Goal: Information Seeking & Learning: Learn about a topic

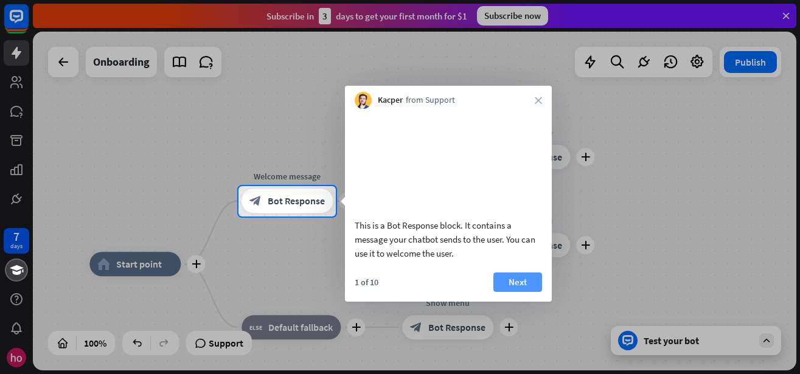
click at [521, 292] on button "Next" at bounding box center [518, 282] width 49 height 19
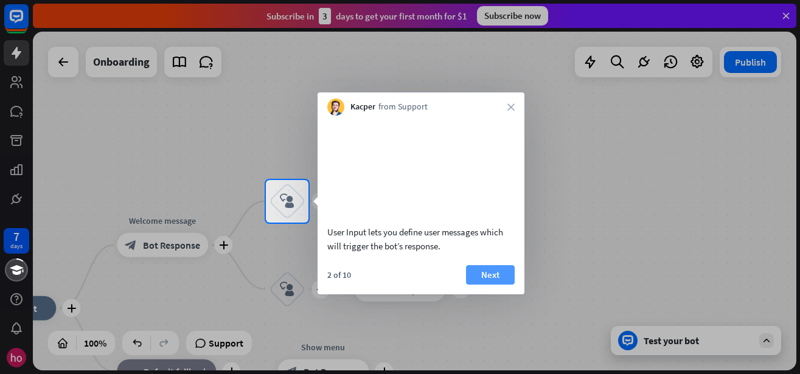
click at [506, 285] on button "Next" at bounding box center [490, 274] width 49 height 19
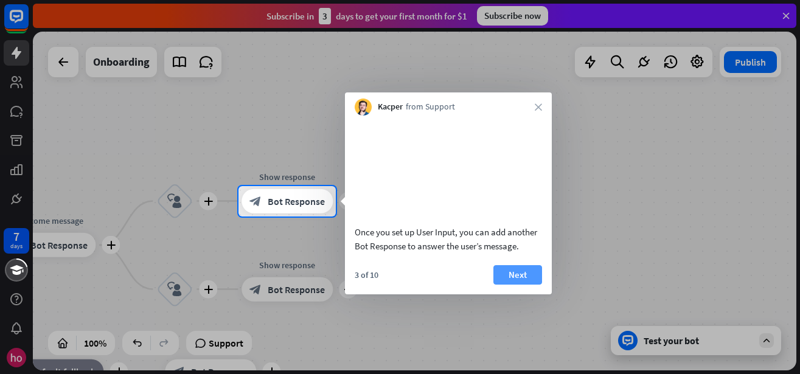
click at [520, 285] on button "Next" at bounding box center [518, 274] width 49 height 19
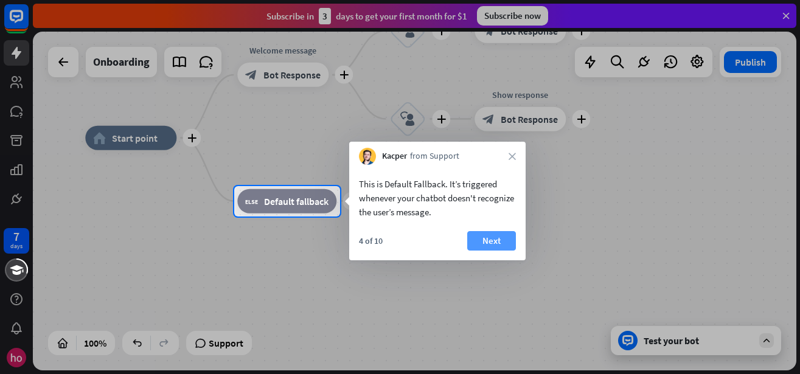
click at [475, 242] on button "Next" at bounding box center [491, 240] width 49 height 19
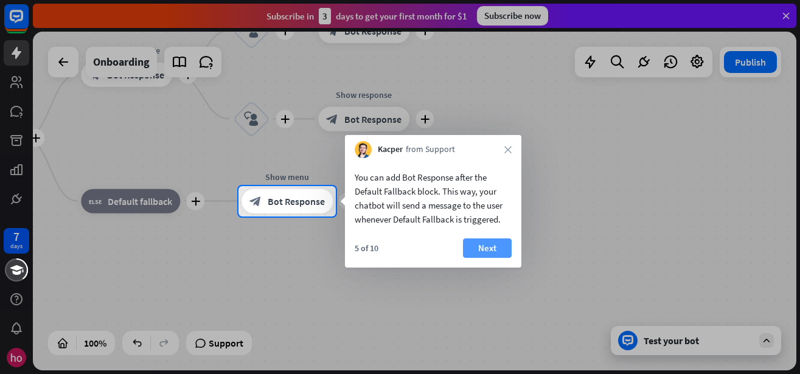
click at [488, 251] on button "Next" at bounding box center [487, 248] width 49 height 19
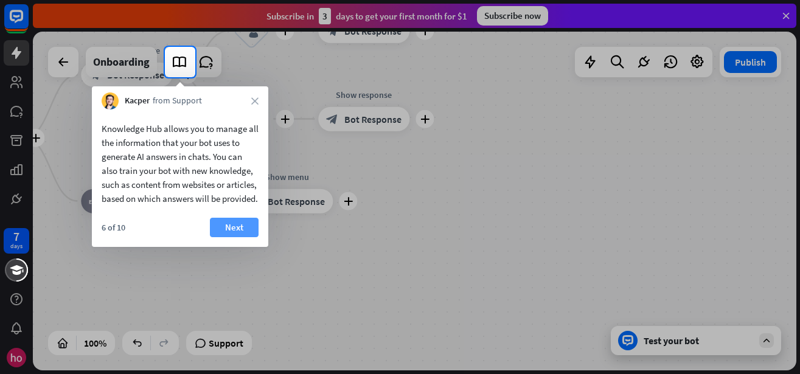
click at [227, 237] on button "Next" at bounding box center [234, 227] width 49 height 19
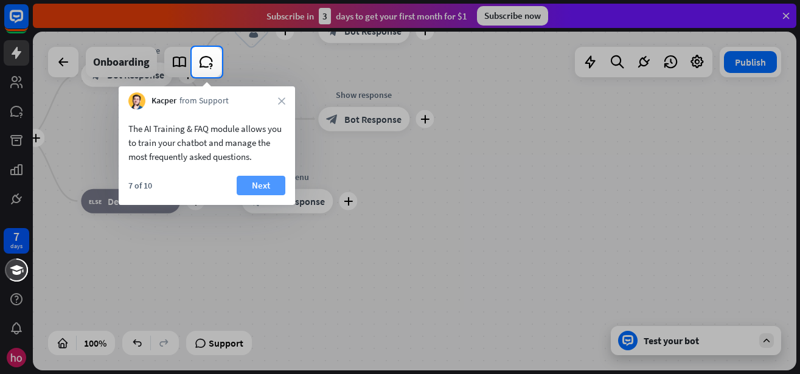
click at [257, 190] on button "Next" at bounding box center [261, 185] width 49 height 19
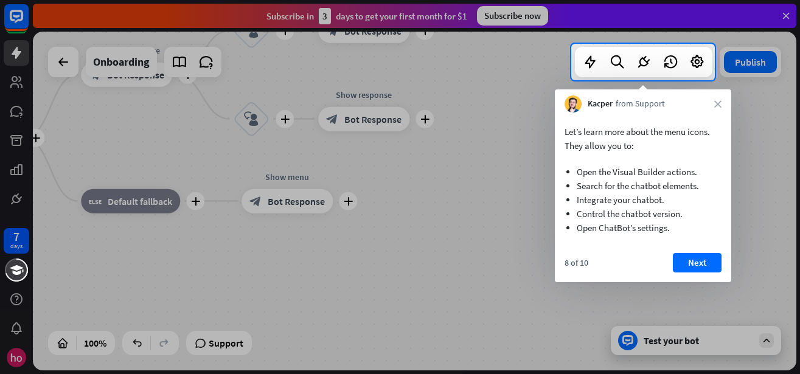
click at [689, 257] on button "Next" at bounding box center [697, 262] width 49 height 19
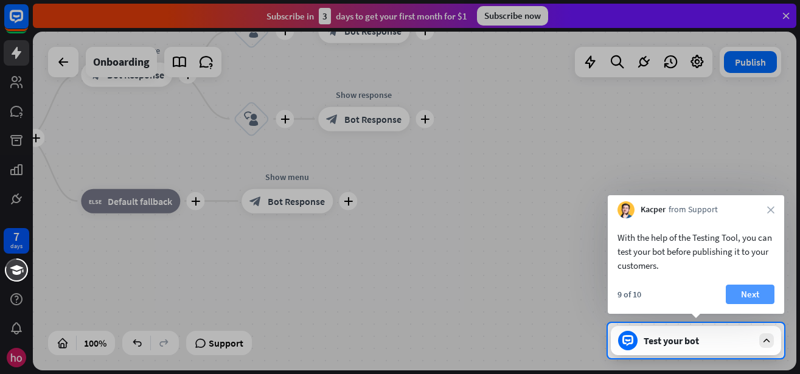
click at [749, 291] on button "Next" at bounding box center [750, 294] width 49 height 19
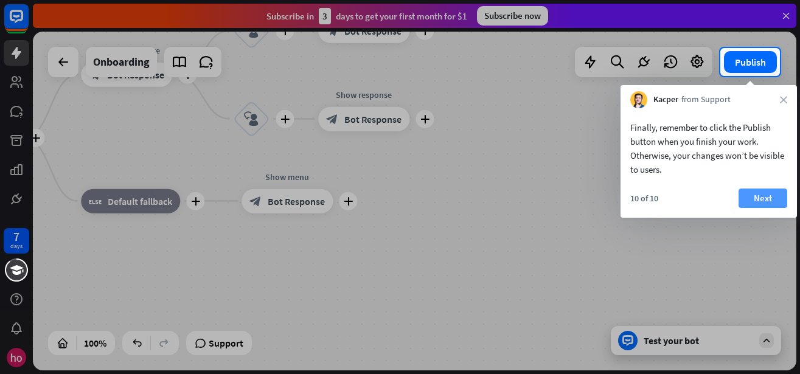
click at [758, 200] on button "Next" at bounding box center [763, 198] width 49 height 19
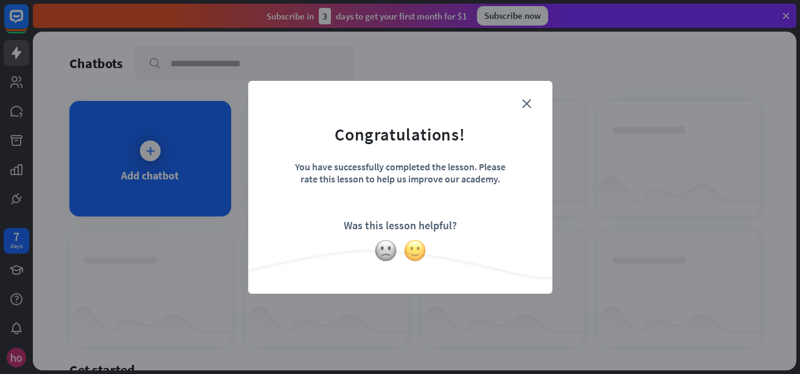
click at [407, 252] on img at bounding box center [414, 250] width 23 height 23
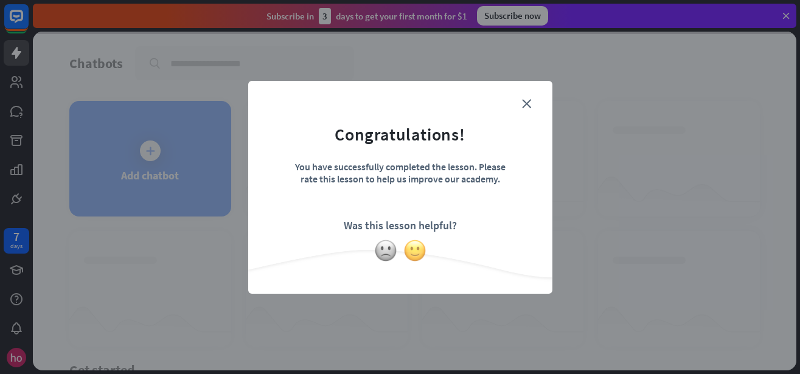
click at [417, 250] on img at bounding box center [414, 250] width 23 height 23
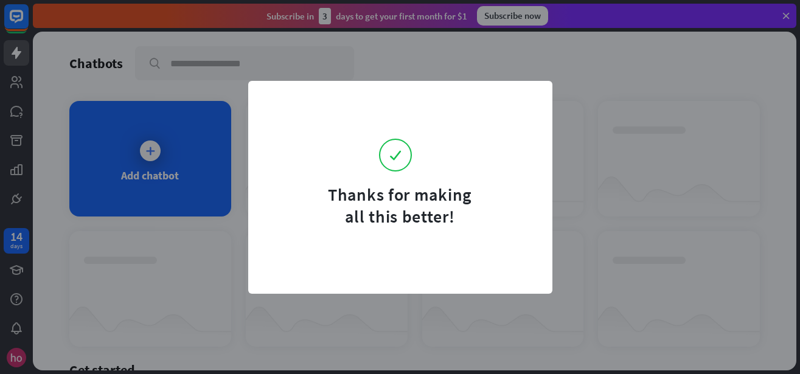
click at [405, 222] on div "Thanks for making all this better!" at bounding box center [400, 206] width 152 height 44
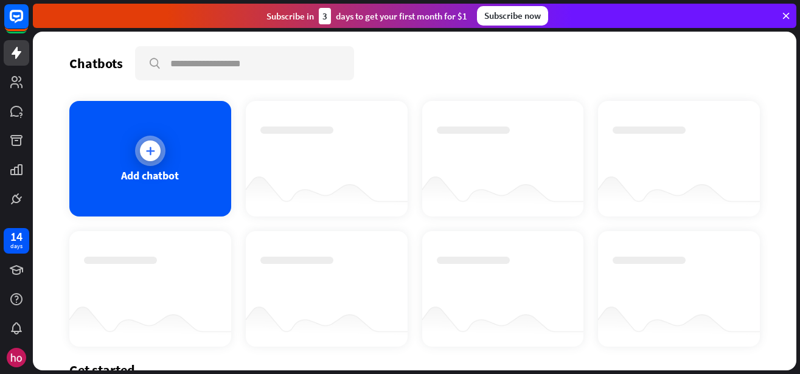
click at [140, 155] on div at bounding box center [150, 151] width 21 height 21
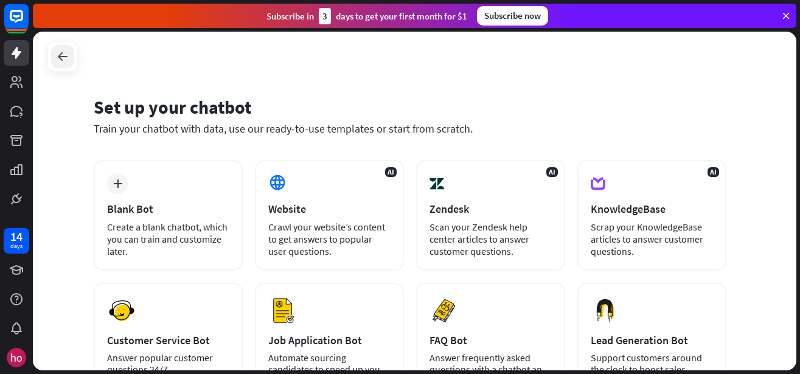
click at [62, 52] on icon at bounding box center [62, 56] width 15 height 15
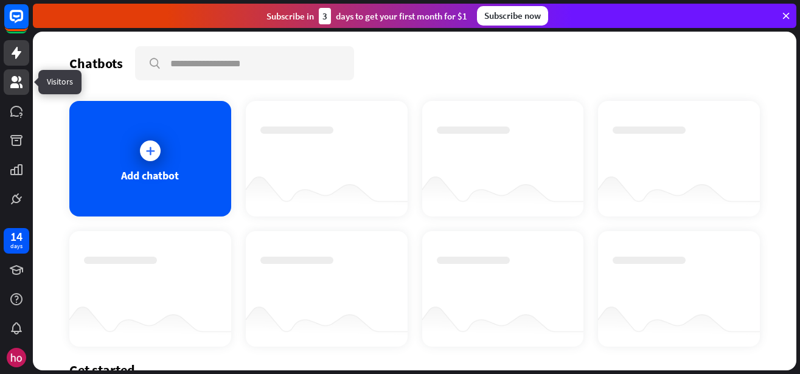
click at [10, 86] on icon at bounding box center [16, 82] width 15 height 15
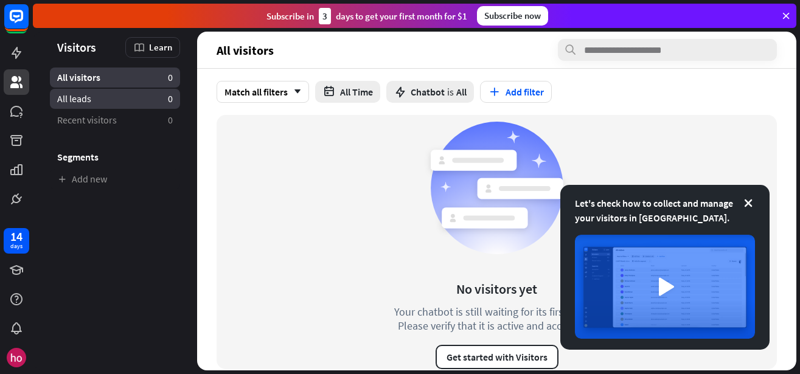
click at [74, 100] on span "All leads" at bounding box center [74, 99] width 34 height 13
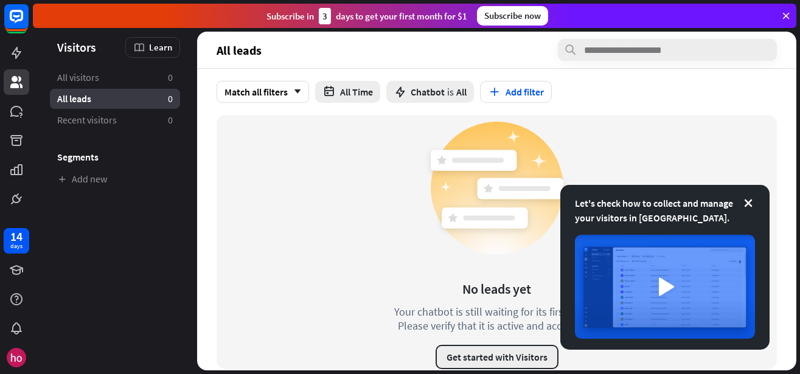
click at [506, 364] on button "Get started with Visitors" at bounding box center [497, 357] width 123 height 24
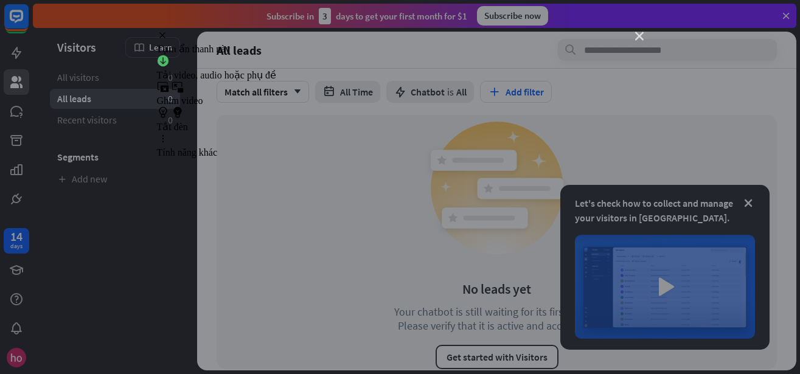
click at [638, 33] on icon "close" at bounding box center [639, 36] width 9 height 9
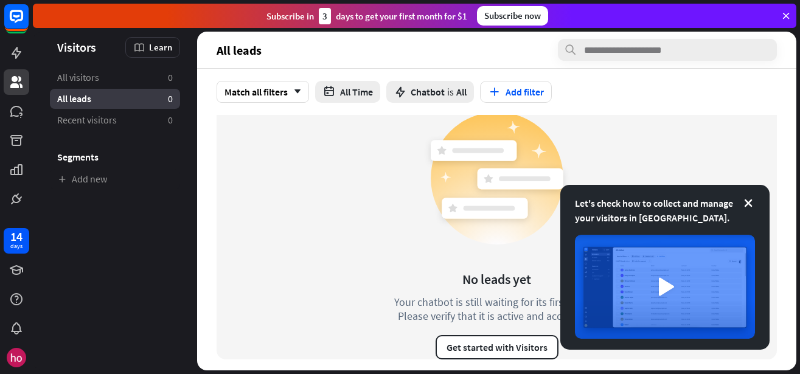
scroll to position [11, 0]
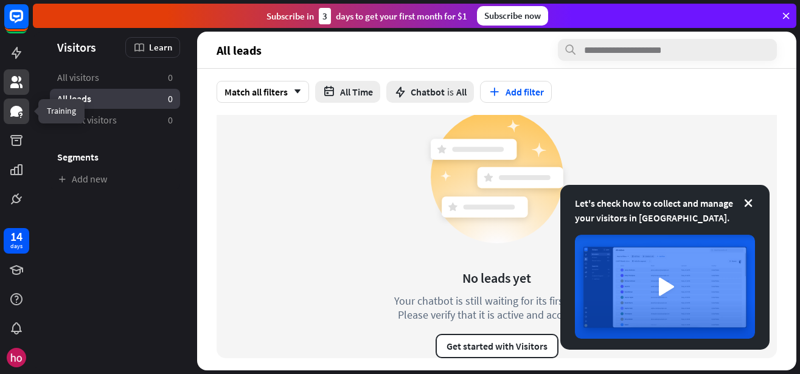
click at [14, 113] on icon at bounding box center [16, 111] width 12 height 11
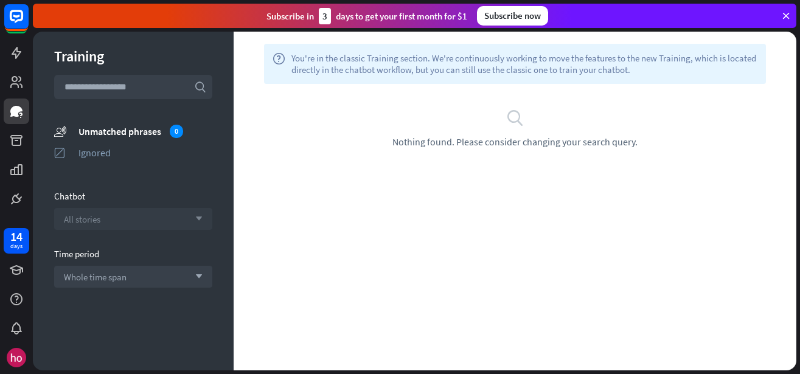
click at [82, 220] on span "All stories" at bounding box center [82, 220] width 37 height 12
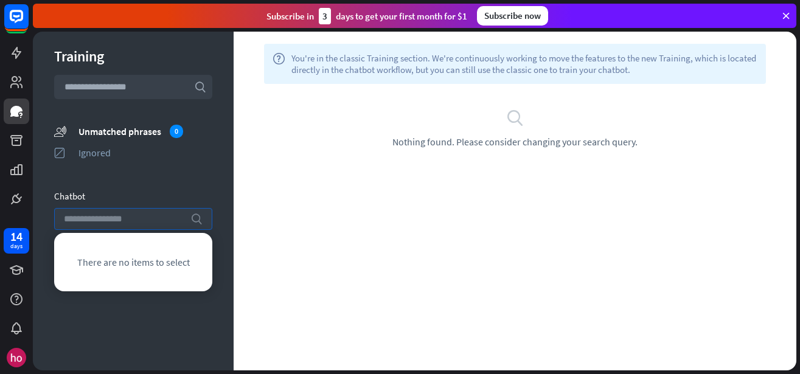
click at [83, 227] on input "search" at bounding box center [124, 219] width 121 height 21
click at [113, 183] on div "Training search unmatched_phrases Unmatched phrases 0 ignored Ignored Chatbot s…" at bounding box center [133, 201] width 201 height 339
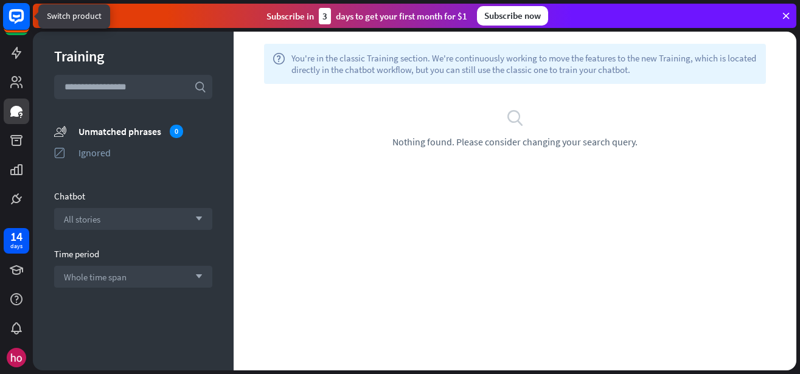
click at [16, 21] on icon at bounding box center [16, 16] width 15 height 15
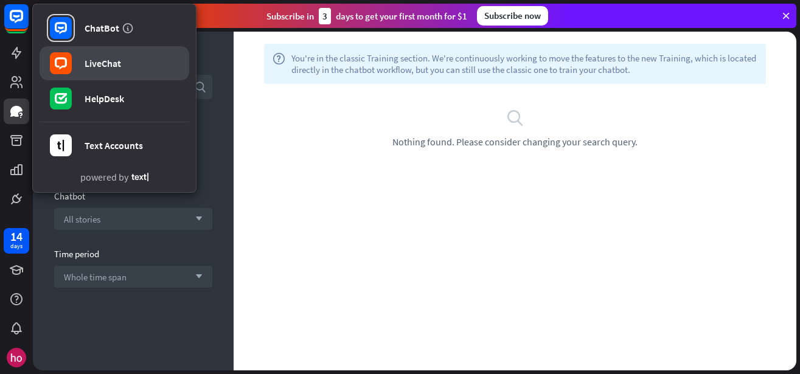
click at [101, 66] on div "LiveChat" at bounding box center [103, 63] width 37 height 12
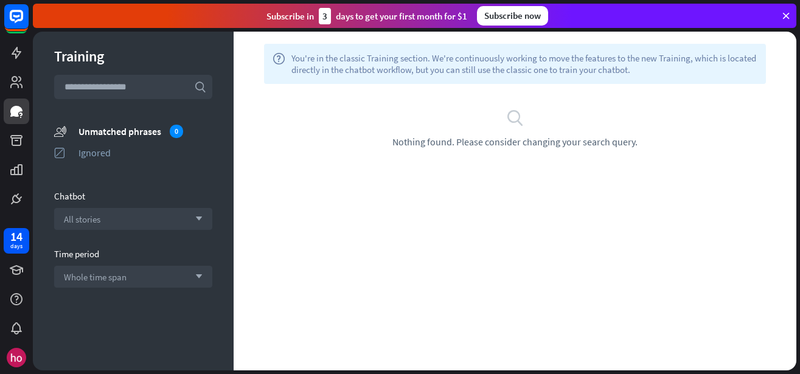
click at [785, 15] on icon at bounding box center [786, 15] width 11 height 11
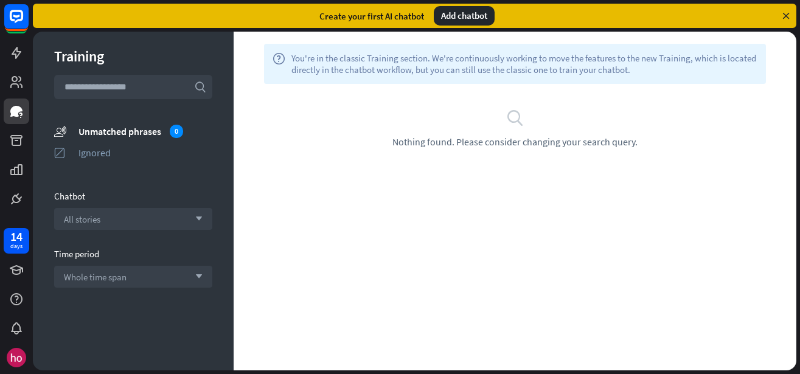
click at [786, 14] on icon at bounding box center [786, 15] width 11 height 11
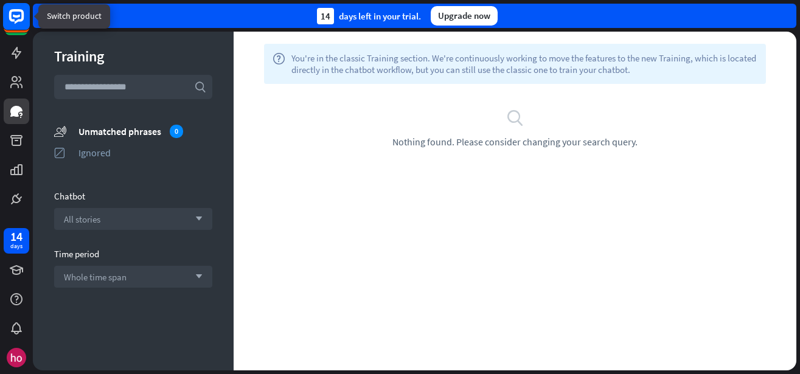
click at [7, 19] on rect at bounding box center [16, 16] width 27 height 27
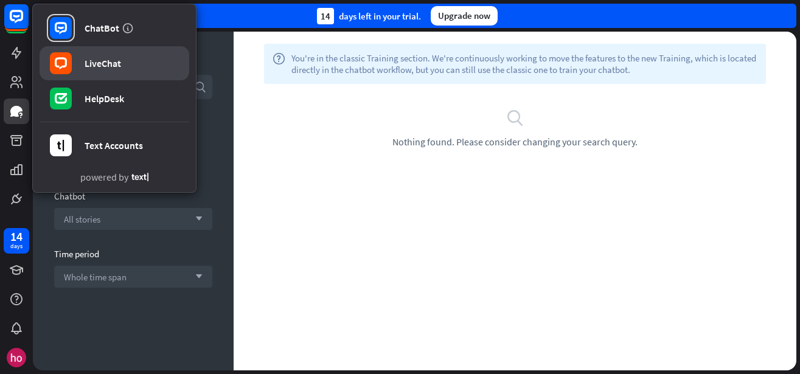
click at [117, 65] on div "LiveChat" at bounding box center [103, 63] width 37 height 12
